Goal: Task Accomplishment & Management: Manage account settings

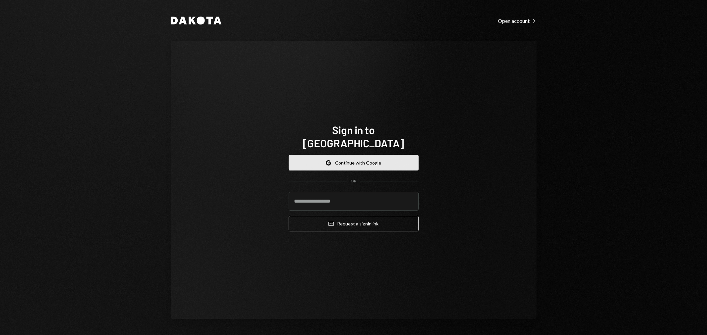
click at [352, 158] on button "Google Continue with Google" at bounding box center [354, 163] width 130 height 16
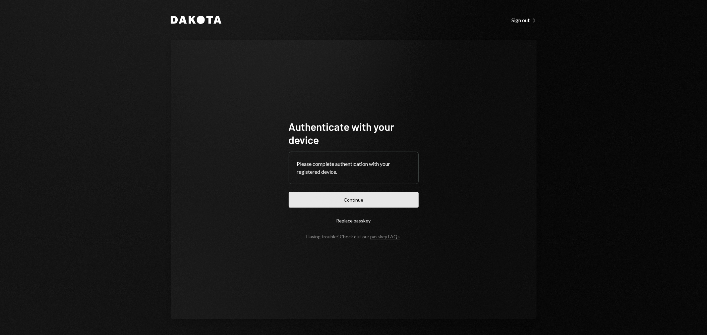
click at [379, 200] on button "Continue" at bounding box center [354, 200] width 130 height 16
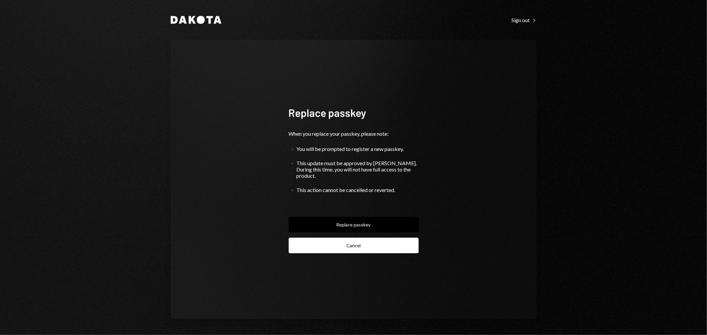
click at [365, 245] on button "Cancel" at bounding box center [354, 246] width 130 height 16
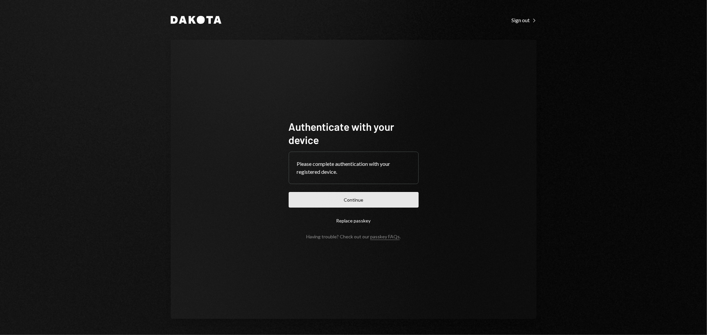
click at [345, 196] on button "Continue" at bounding box center [354, 200] width 130 height 16
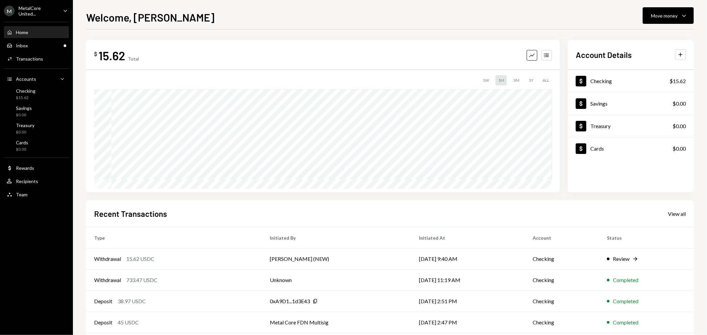
click at [47, 8] on div "MetalCore United..." at bounding box center [38, 10] width 39 height 11
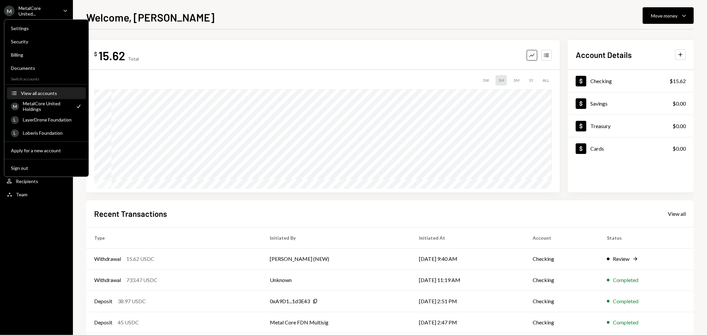
click at [34, 93] on div "View all accounts" at bounding box center [51, 93] width 61 height 6
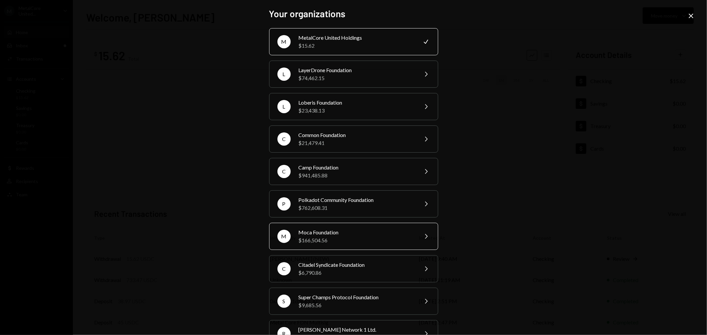
click at [334, 238] on div "$166,504.56" at bounding box center [356, 241] width 115 height 8
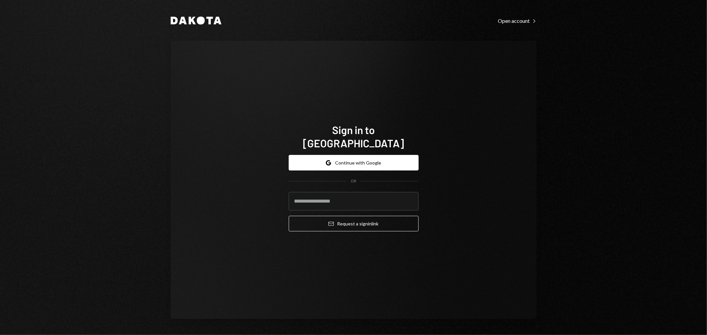
type input "**********"
click at [363, 155] on button "Google Continue with Google" at bounding box center [354, 163] width 130 height 16
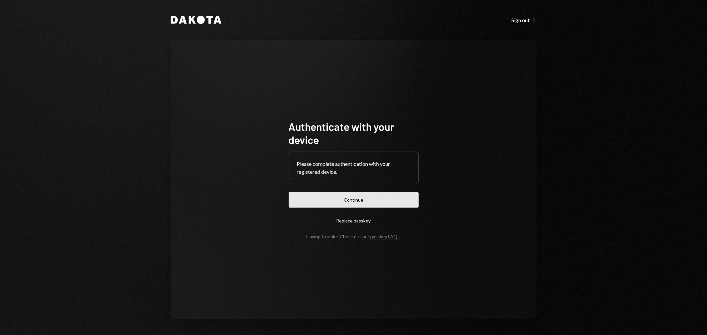
click at [386, 198] on button "Continue" at bounding box center [354, 200] width 130 height 16
click at [360, 204] on button "Continue" at bounding box center [354, 200] width 130 height 16
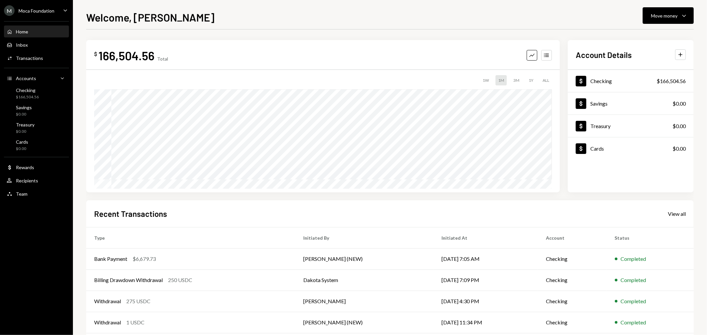
click at [58, 7] on div "M Moca Foundation Caret Down" at bounding box center [36, 10] width 73 height 11
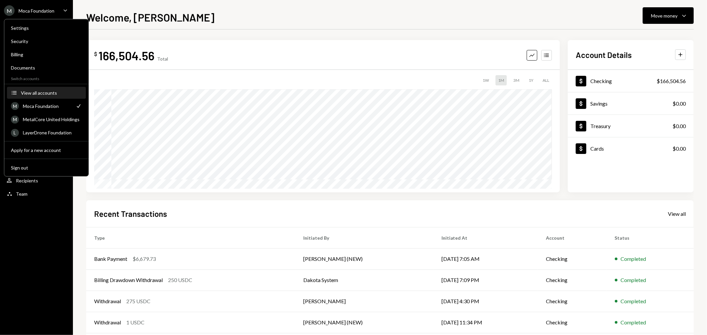
click at [44, 93] on div "View all accounts" at bounding box center [51, 93] width 61 height 6
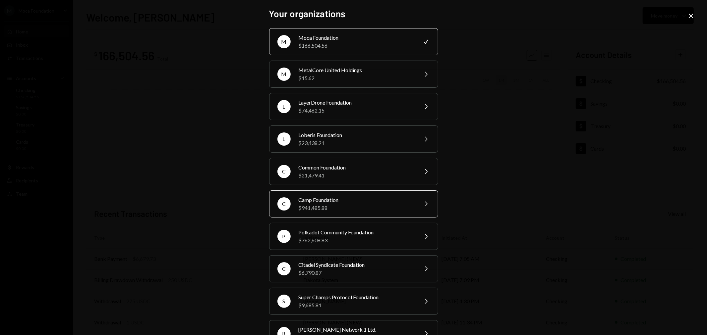
click at [348, 201] on div "Camp Foundation" at bounding box center [356, 200] width 115 height 8
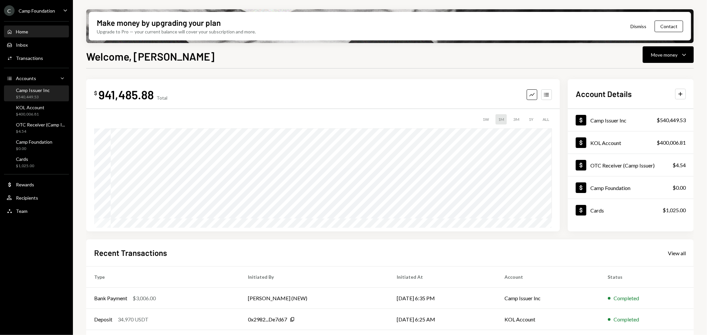
click at [39, 90] on div "Camp Issuer Inc" at bounding box center [33, 90] width 34 height 6
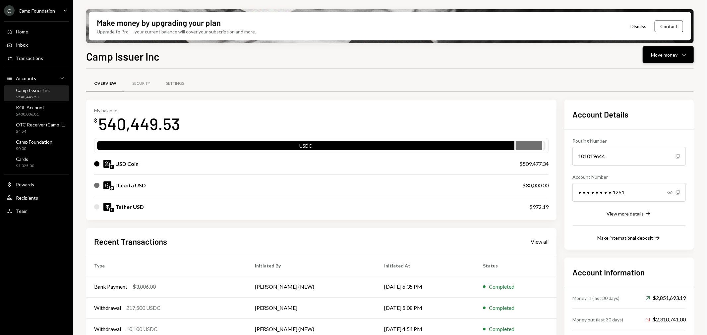
click at [662, 58] on div "Move money" at bounding box center [664, 54] width 27 height 7
click at [655, 102] on div "Deposit" at bounding box center [663, 104] width 48 height 7
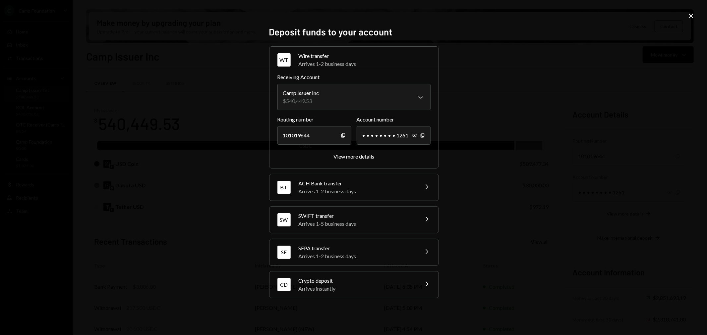
click at [408, 280] on div "Crypto deposit" at bounding box center [357, 281] width 116 height 8
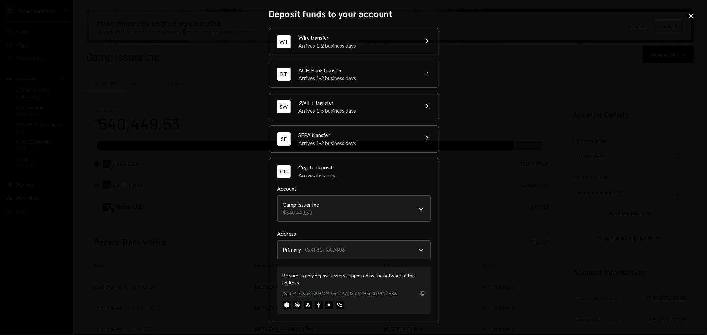
click at [423, 295] on icon "button" at bounding box center [422, 293] width 4 height 4
click at [693, 14] on icon "Close" at bounding box center [691, 16] width 8 height 8
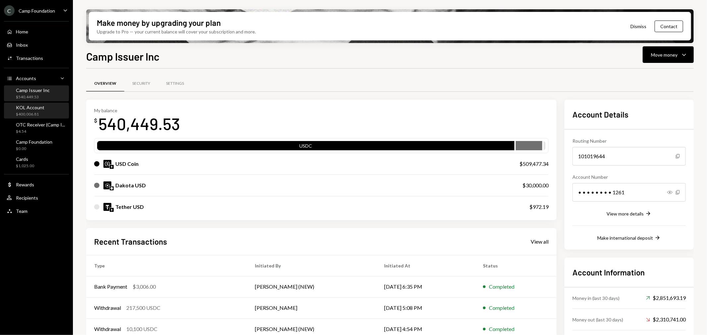
click at [40, 112] on div "$400,006.81" at bounding box center [30, 115] width 28 height 6
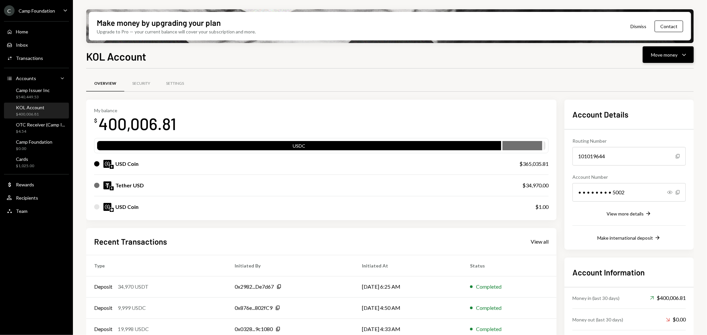
click at [657, 57] on div "Move money" at bounding box center [664, 54] width 27 height 7
click at [652, 88] on div "Transfer" at bounding box center [663, 89] width 48 height 7
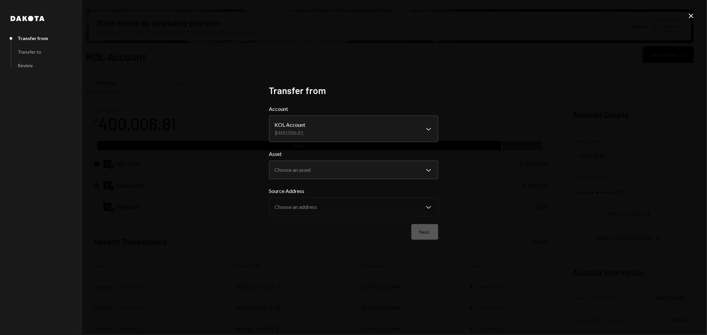
click at [695, 14] on div "**********" at bounding box center [353, 167] width 707 height 335
click at [692, 16] on icon "Close" at bounding box center [691, 16] width 8 height 8
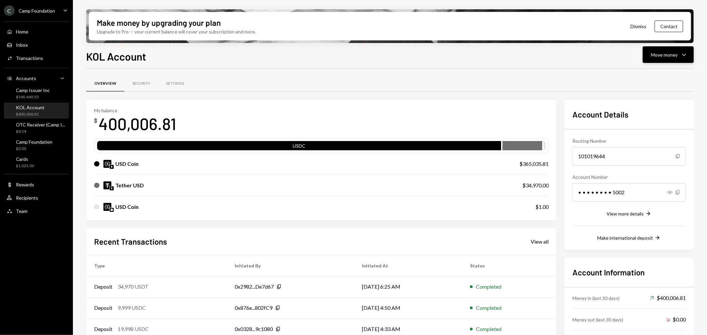
click at [689, 54] on button "Move money Caret Down" at bounding box center [668, 54] width 51 height 17
click at [657, 103] on div "Deposit" at bounding box center [663, 104] width 48 height 7
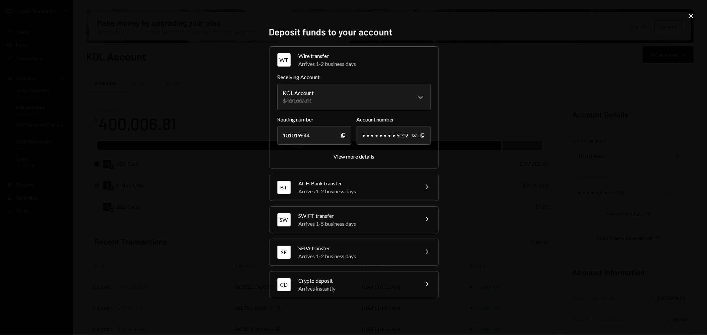
click at [371, 279] on div "Crypto deposit" at bounding box center [357, 281] width 116 height 8
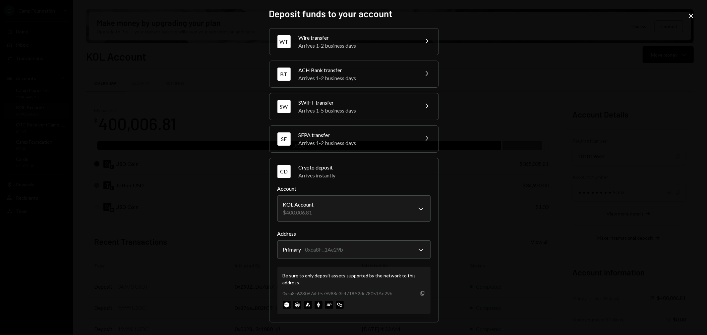
click at [421, 294] on icon "button" at bounding box center [422, 293] width 4 height 4
drag, startPoint x: 692, startPoint y: 15, endPoint x: 682, endPoint y: 32, distance: 20.2
click at [692, 15] on icon at bounding box center [691, 16] width 5 height 5
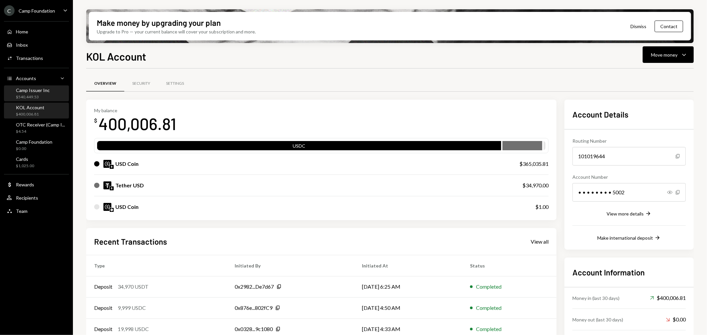
click at [42, 87] on div "Camp Issuer Inc $540,449.53" at bounding box center [37, 93] width 60 height 15
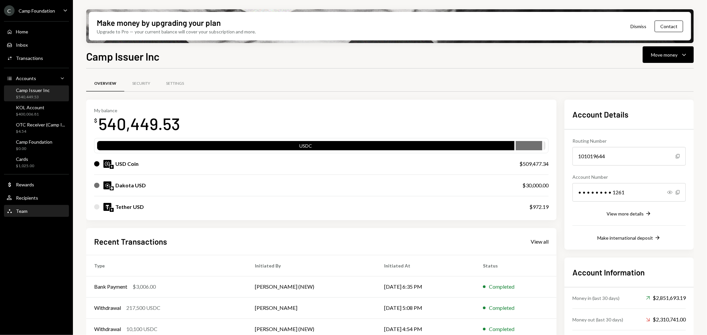
click at [32, 208] on div "Team Team" at bounding box center [37, 211] width 60 height 6
